Goal: Information Seeking & Learning: Find specific fact

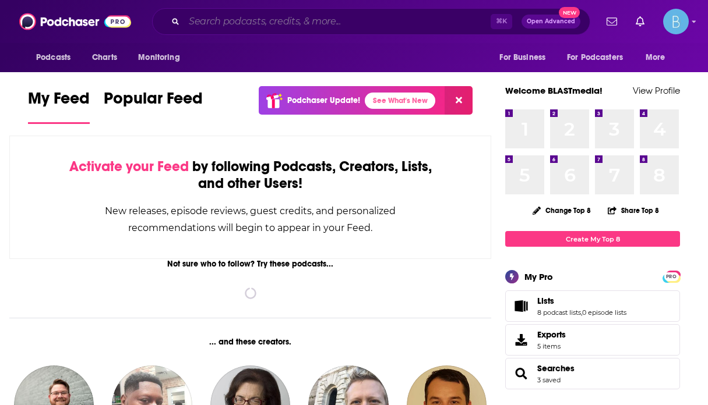
click at [404, 26] on input "Search podcasts, credits, & more..." at bounding box center [337, 21] width 306 height 19
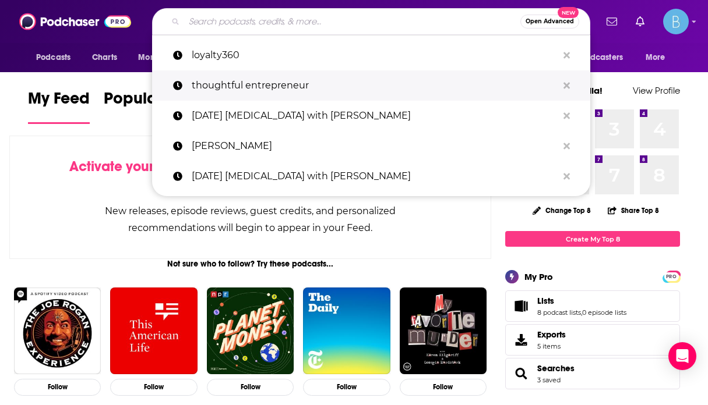
paste input "The Marketing Frontlines Podcast"
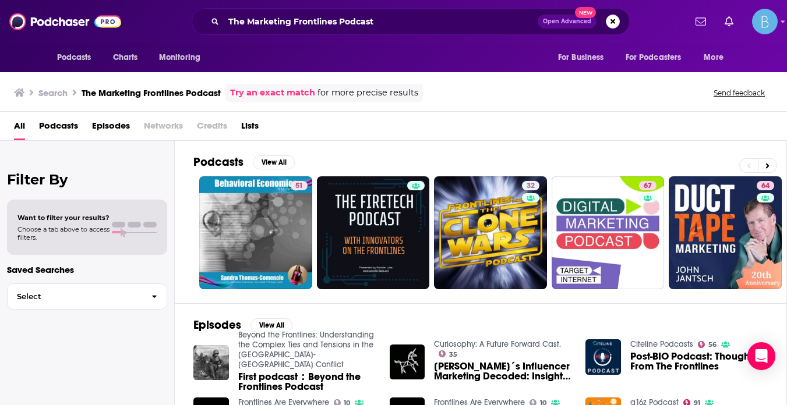
click at [62, 126] on span "Podcasts" at bounding box center [58, 129] width 39 height 24
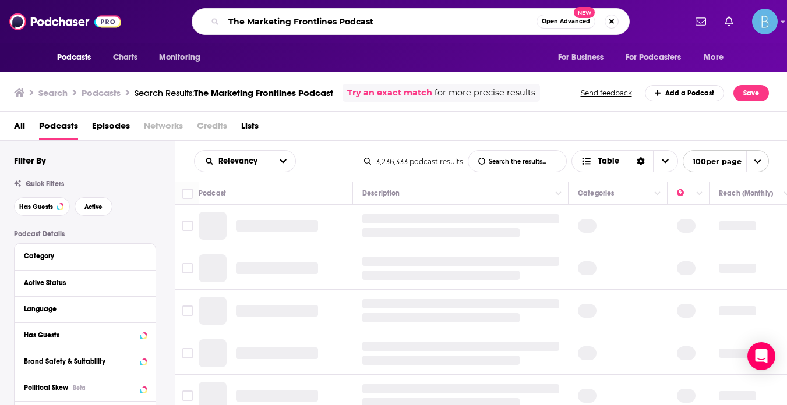
drag, startPoint x: 400, startPoint y: 20, endPoint x: 338, endPoint y: 17, distance: 61.2
click at [338, 17] on input "The Marketing Frontlines Podcast" at bounding box center [380, 21] width 313 height 19
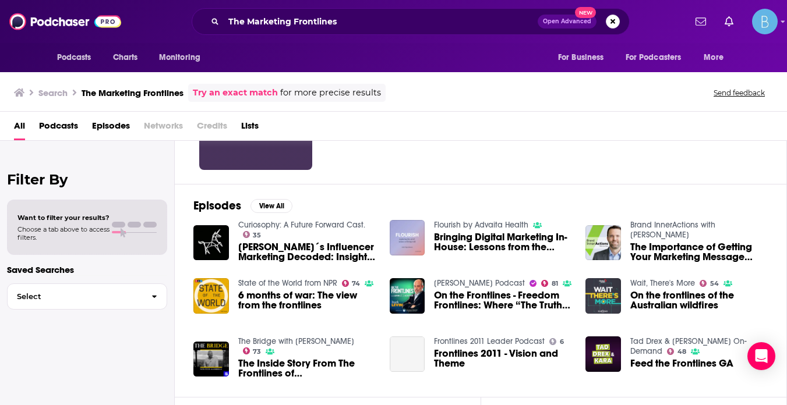
scroll to position [121, 0]
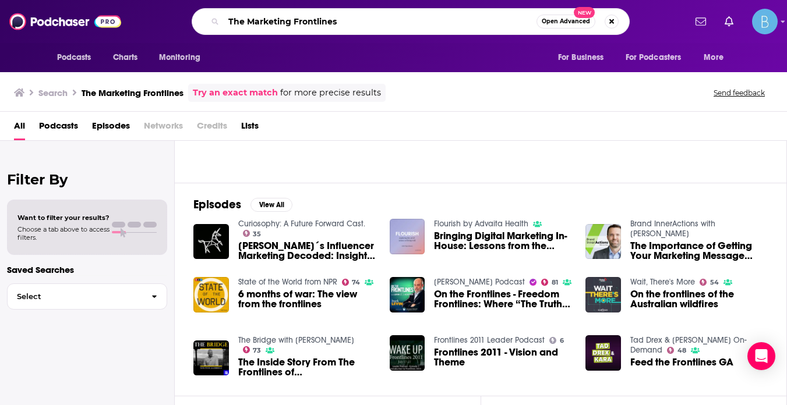
drag, startPoint x: 343, startPoint y: 24, endPoint x: 249, endPoint y: 22, distance: 93.8
click at [249, 22] on input "The Marketing Frontlines" at bounding box center [380, 21] width 313 height 19
type input "The cmo pivot"
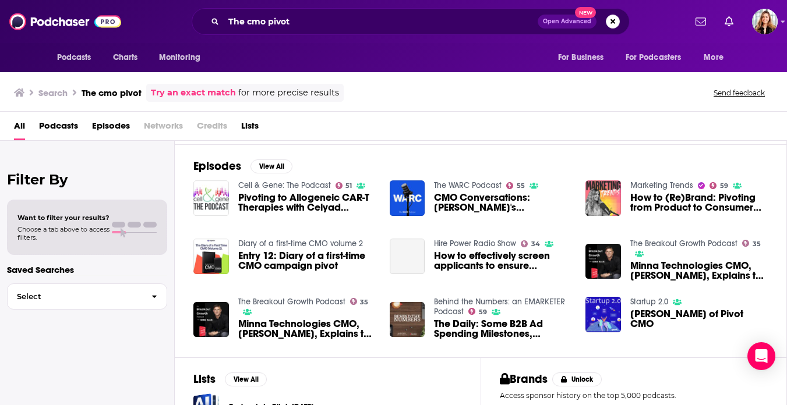
scroll to position [150, 0]
